Goal: Navigation & Orientation: Find specific page/section

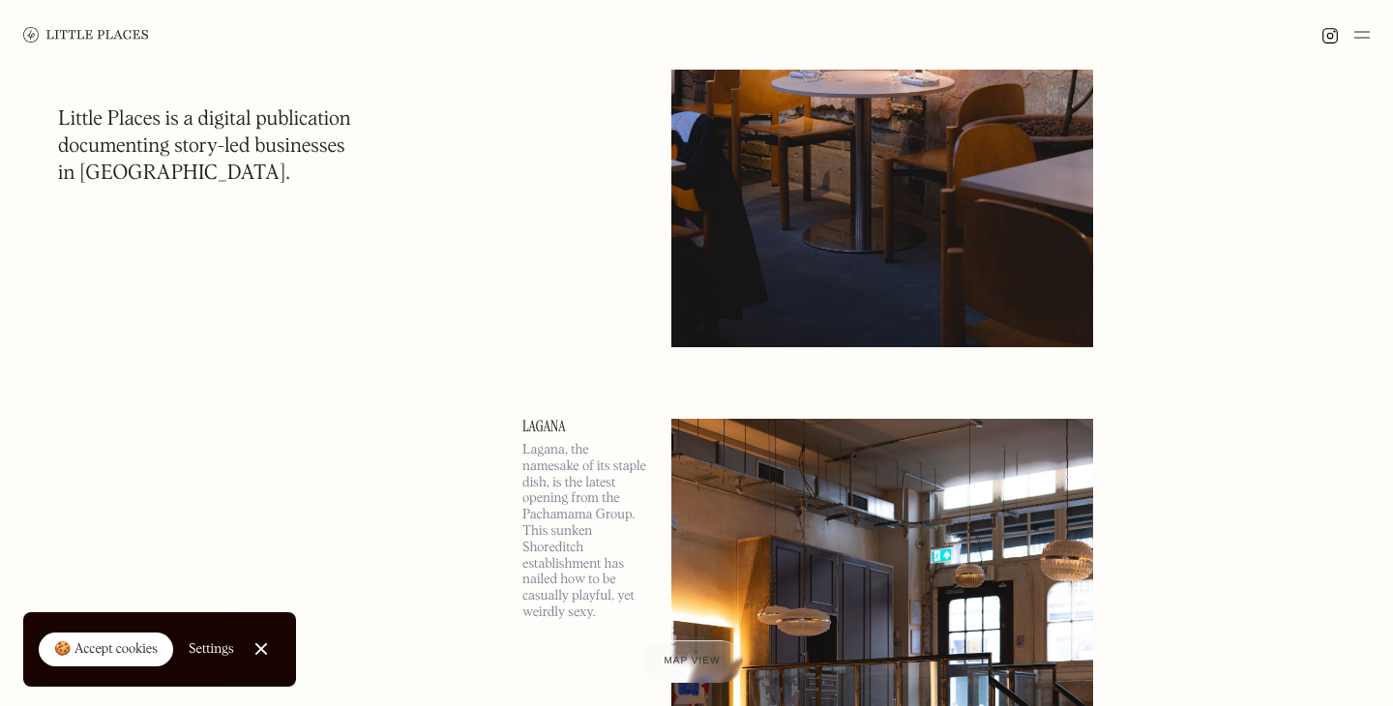
scroll to position [446, 0]
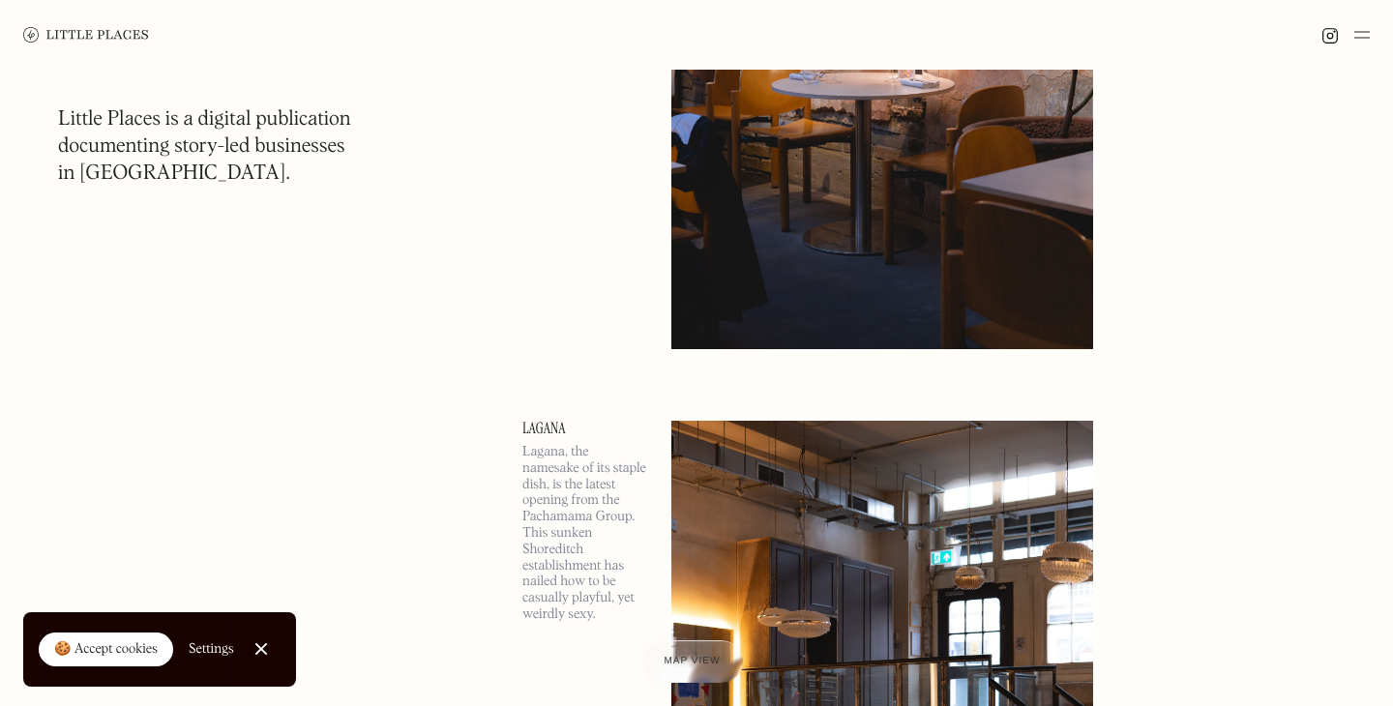
click at [1366, 39] on img at bounding box center [1361, 34] width 15 height 23
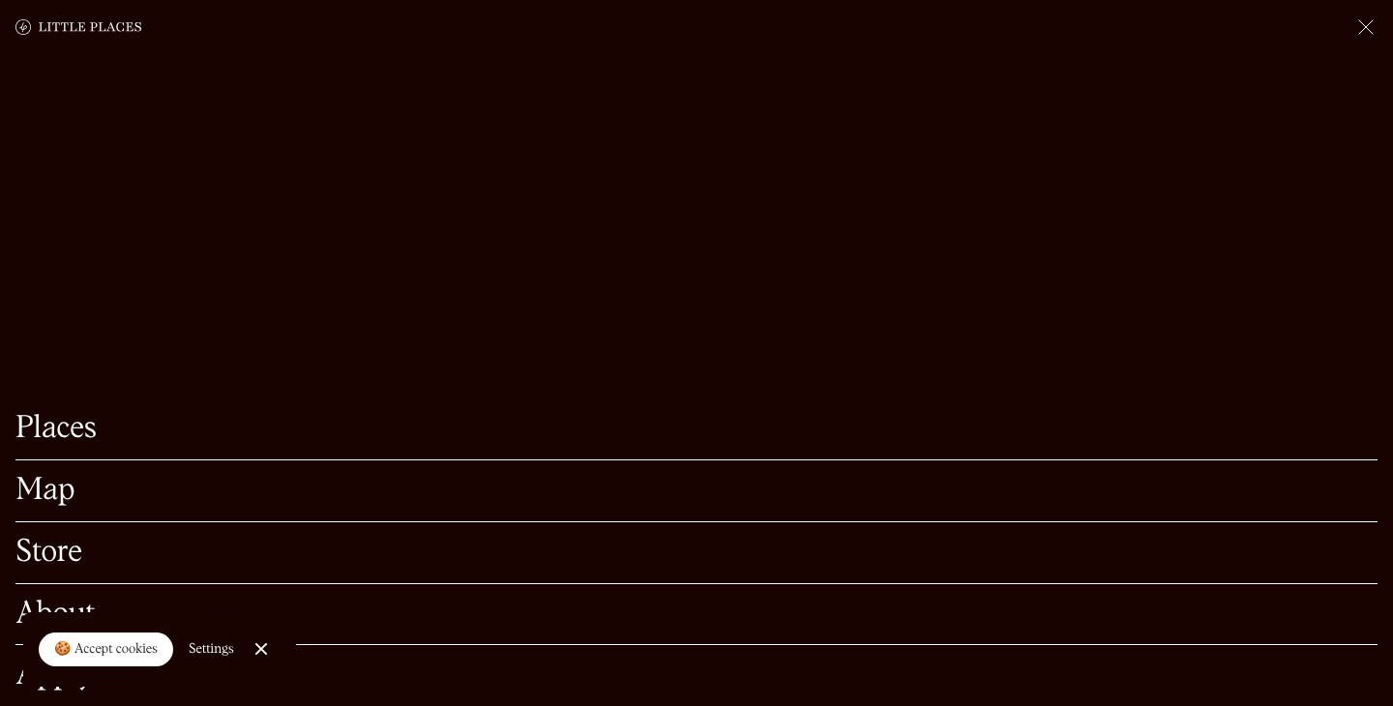
click at [24, 501] on link "Map" at bounding box center [696, 491] width 1362 height 30
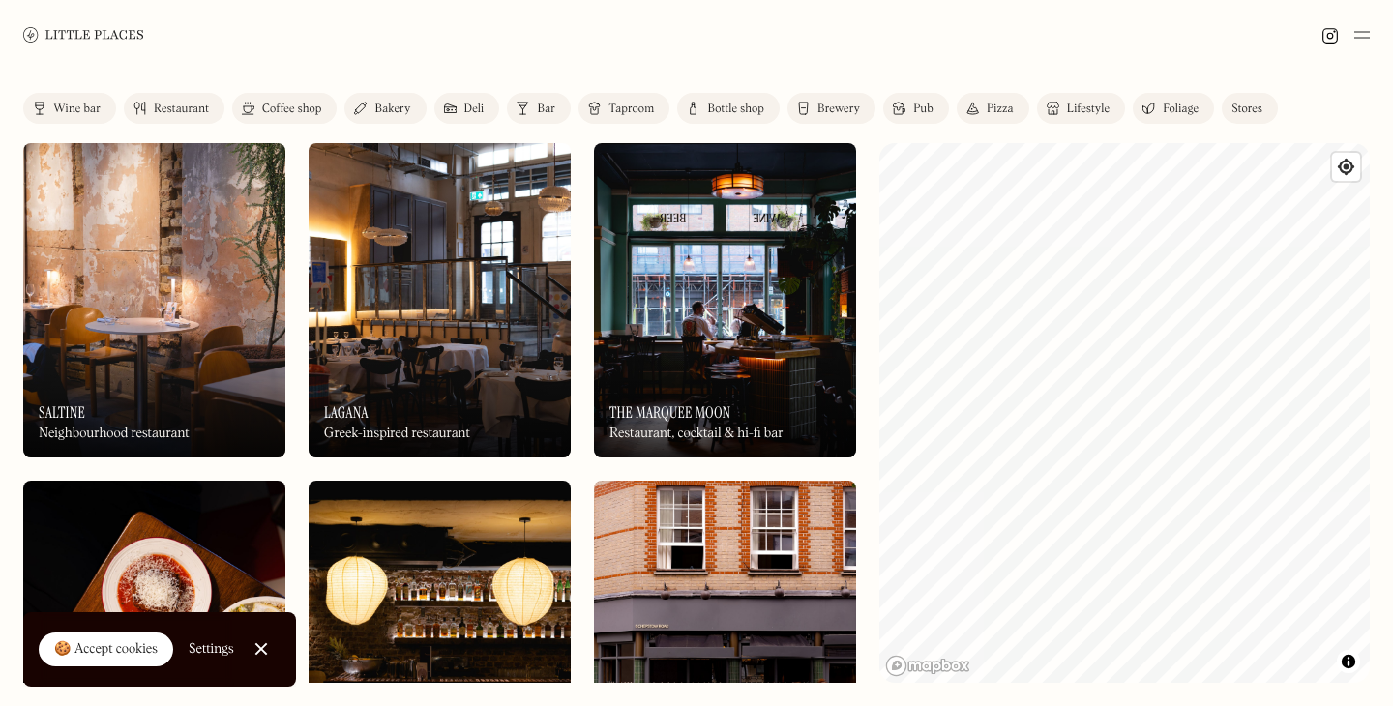
click at [181, 308] on img at bounding box center [154, 300] width 262 height 314
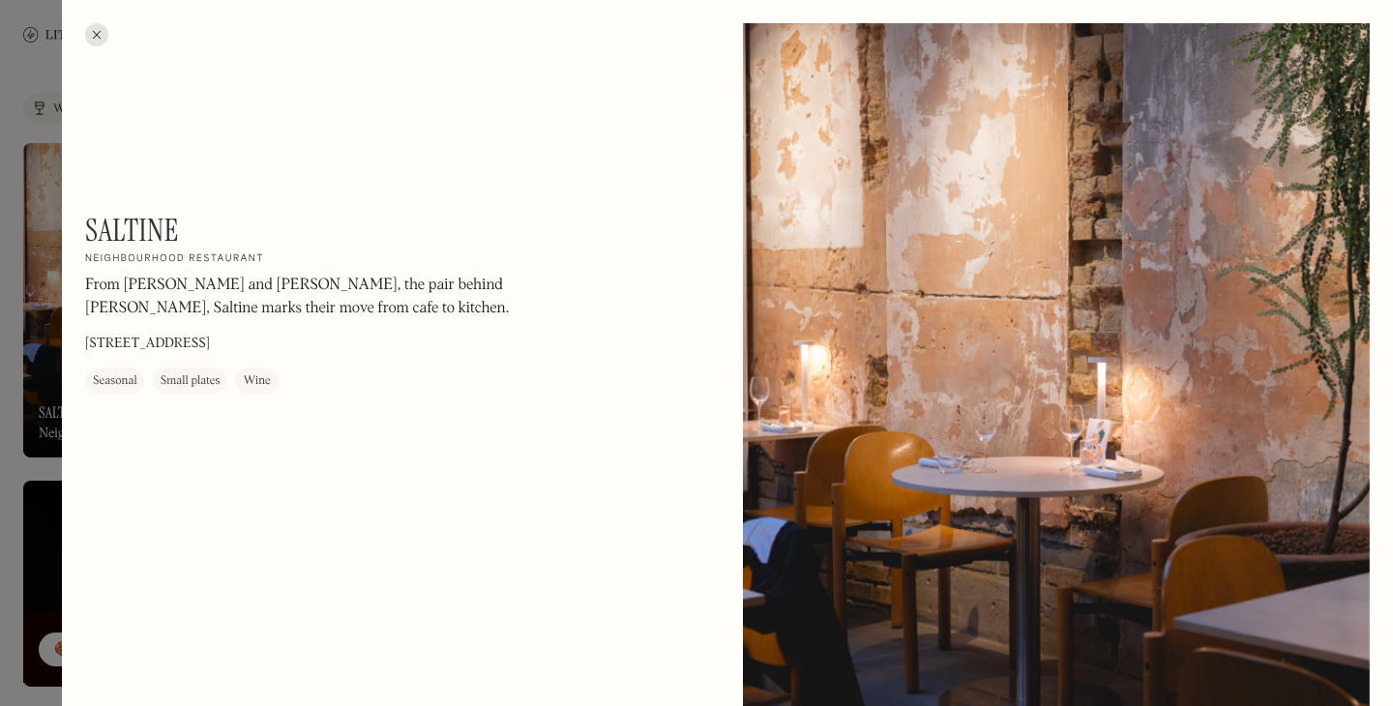
scroll to position [26, 0]
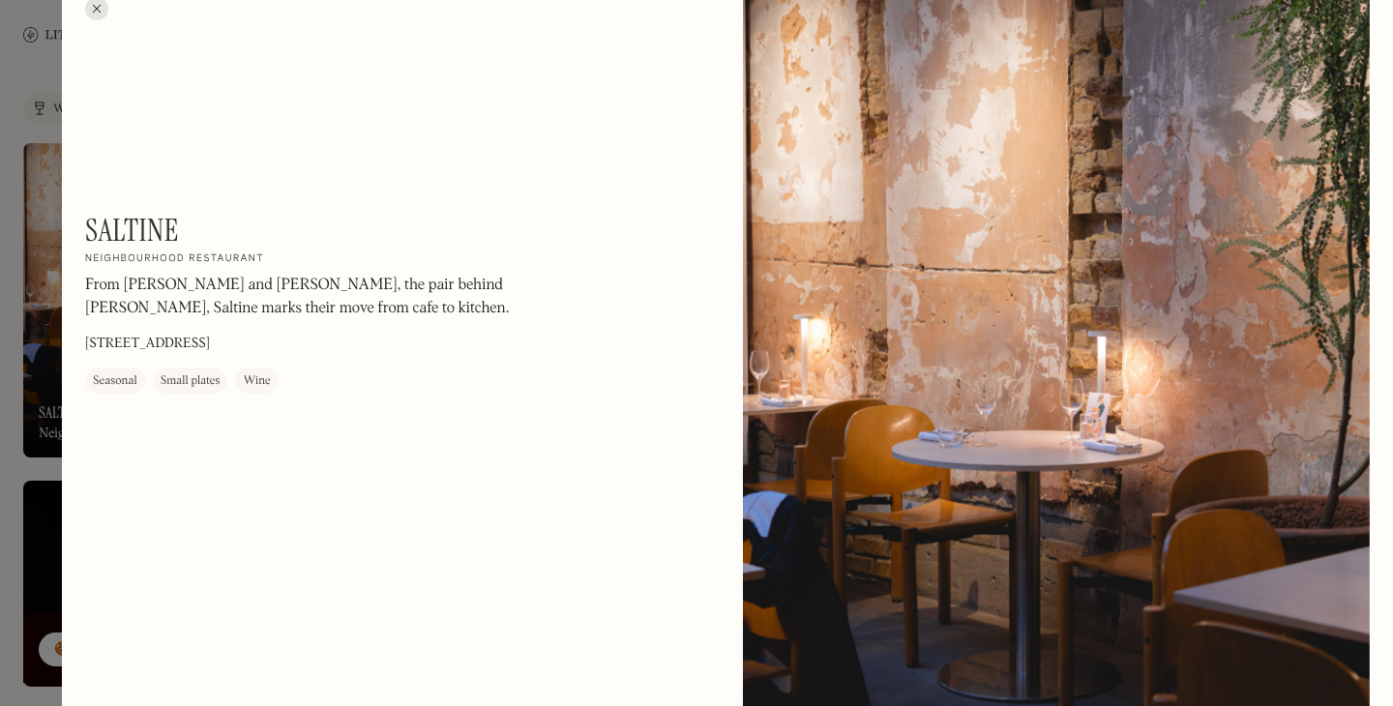
click at [13, 386] on div at bounding box center [696, 353] width 1393 height 706
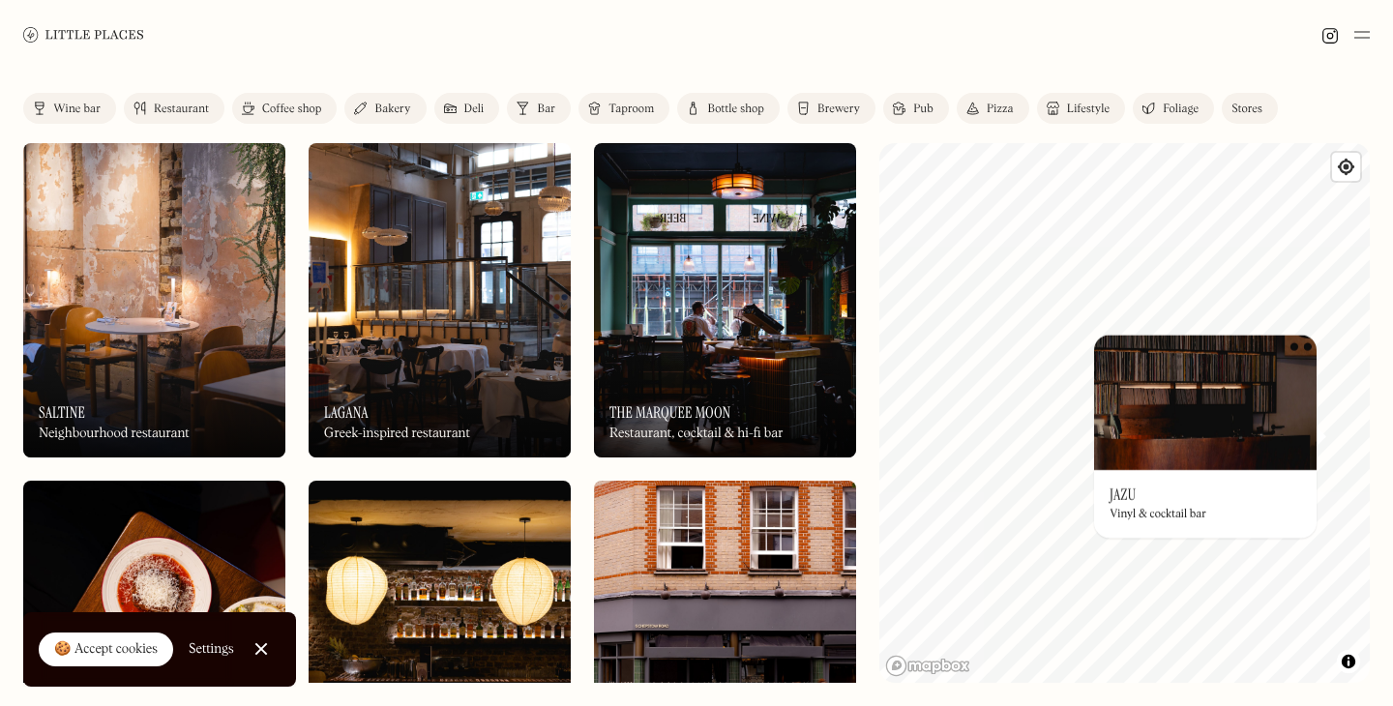
click at [1264, 460] on div "© Mapbox © OpenStreetMap Improve this map On Our Radar Jazu Vinyl & cocktail ba…" at bounding box center [1124, 413] width 490 height 540
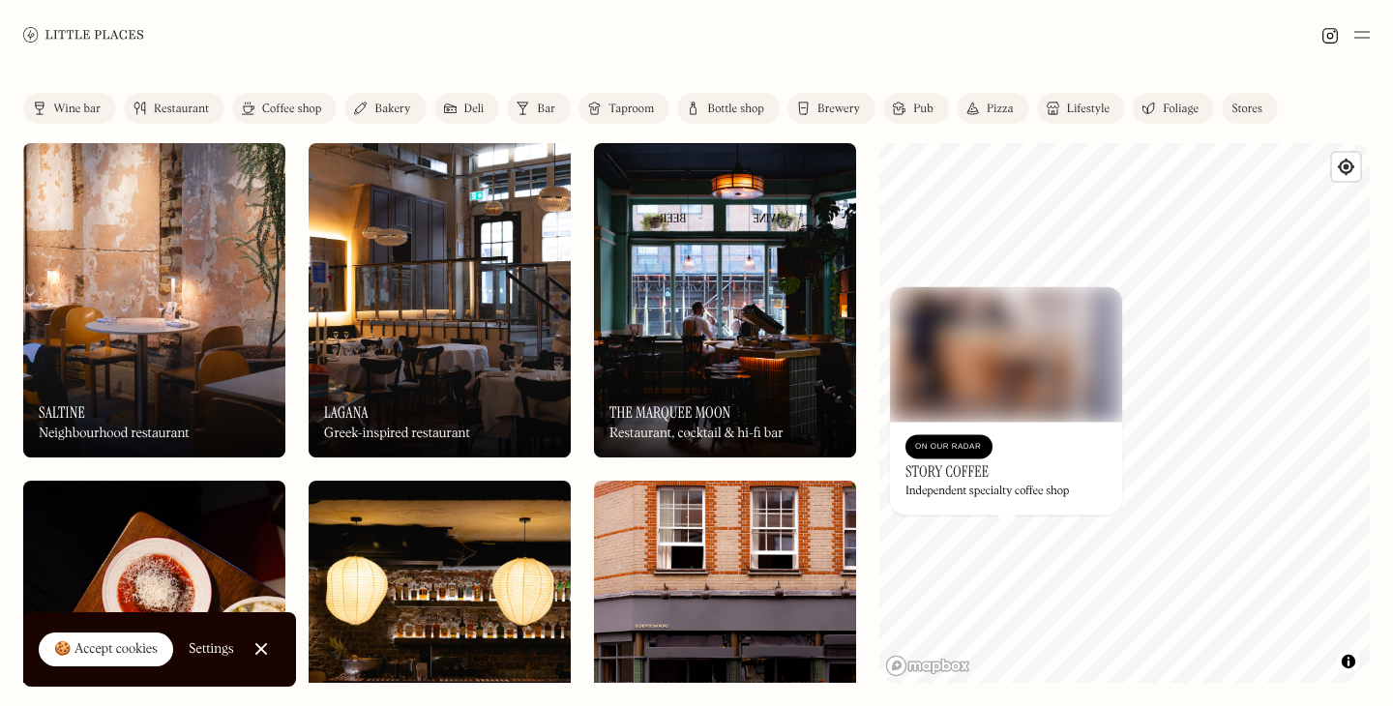
click at [1011, 486] on div "Independent specialty coffee shop" at bounding box center [986, 493] width 163 height 14
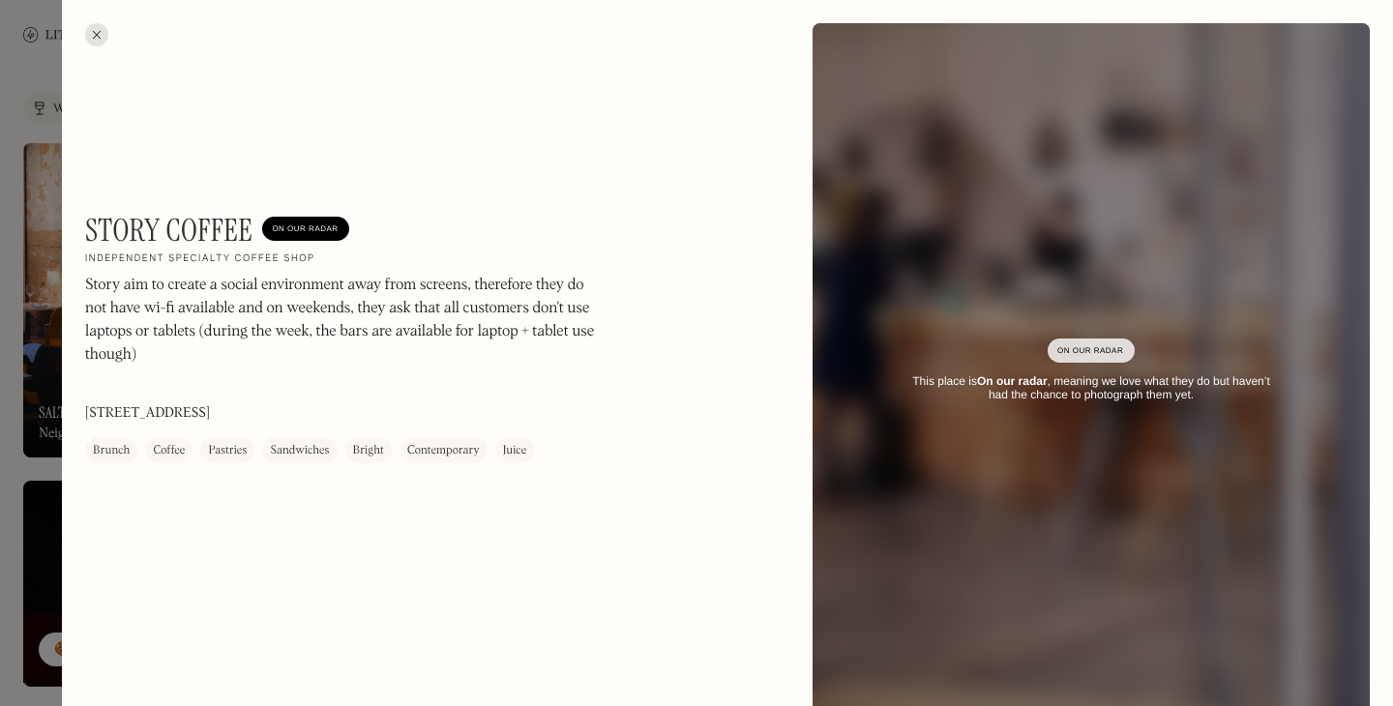
click at [27, 362] on div at bounding box center [696, 353] width 1393 height 706
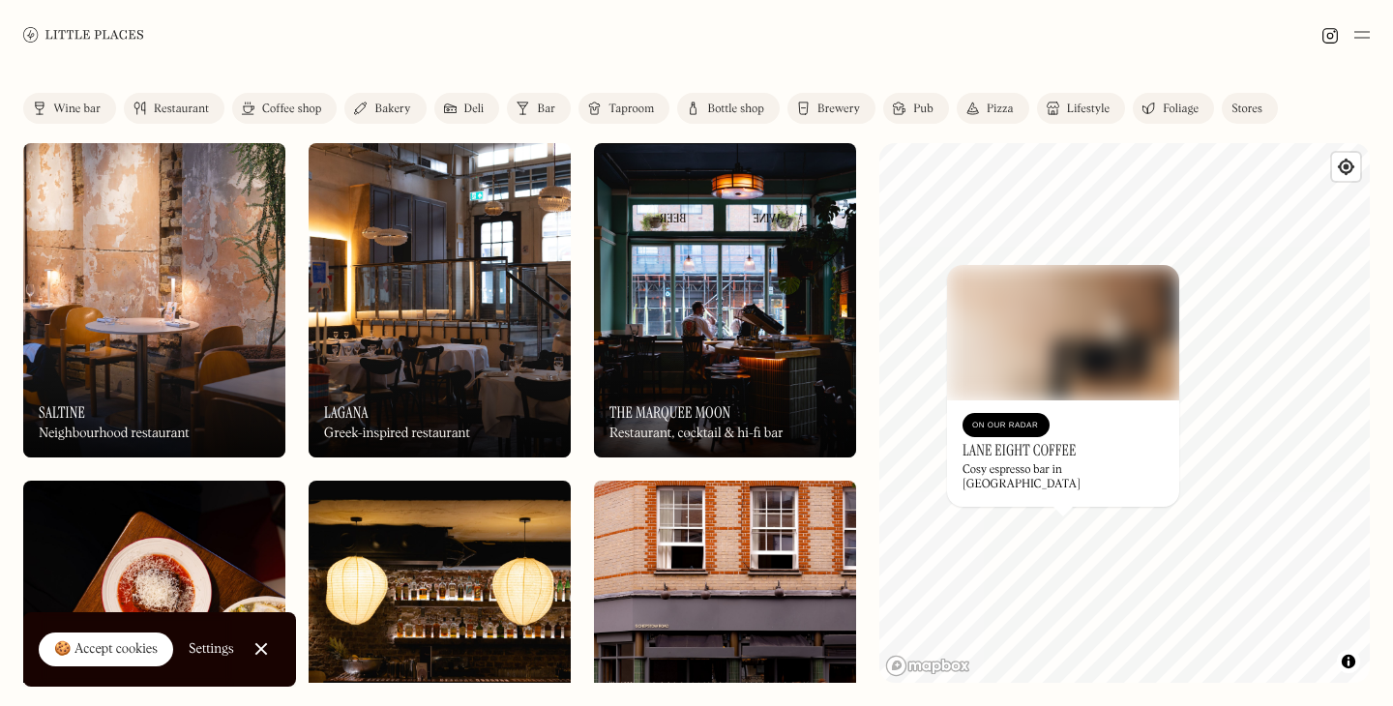
click at [1060, 459] on h3 "Lane Eight Coffee" at bounding box center [1018, 450] width 113 height 18
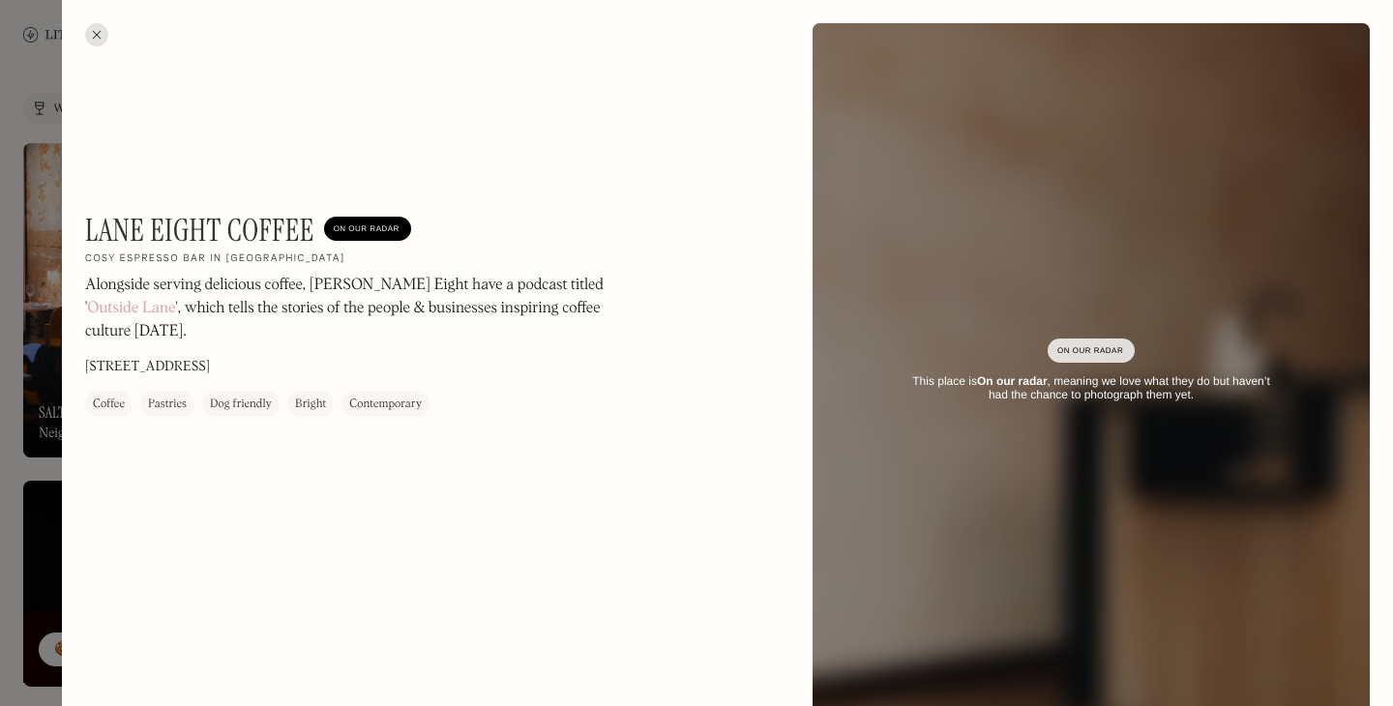
click at [99, 30] on div at bounding box center [96, 34] width 23 height 23
